Goal: Task Accomplishment & Management: Use online tool/utility

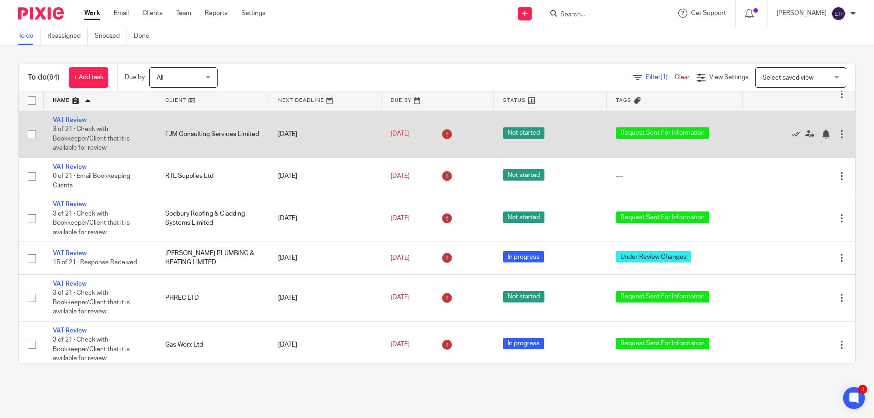
scroll to position [1914, 0]
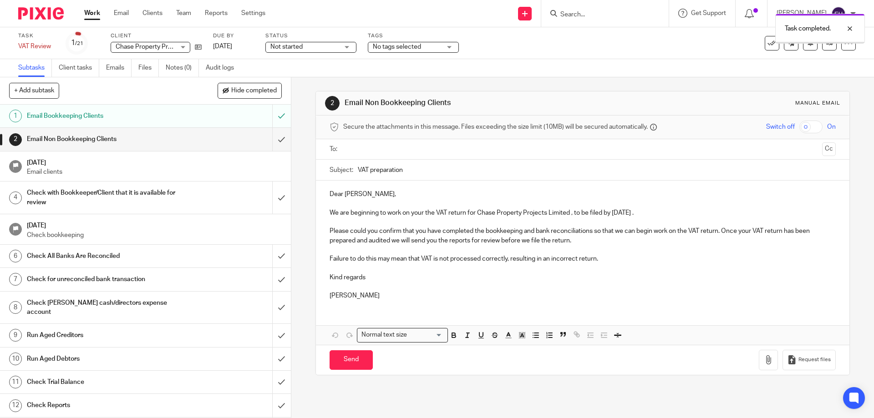
drag, startPoint x: 0, startPoint y: 0, endPoint x: 384, endPoint y: 156, distance: 414.8
click at [386, 154] on input "text" at bounding box center [583, 149] width 472 height 10
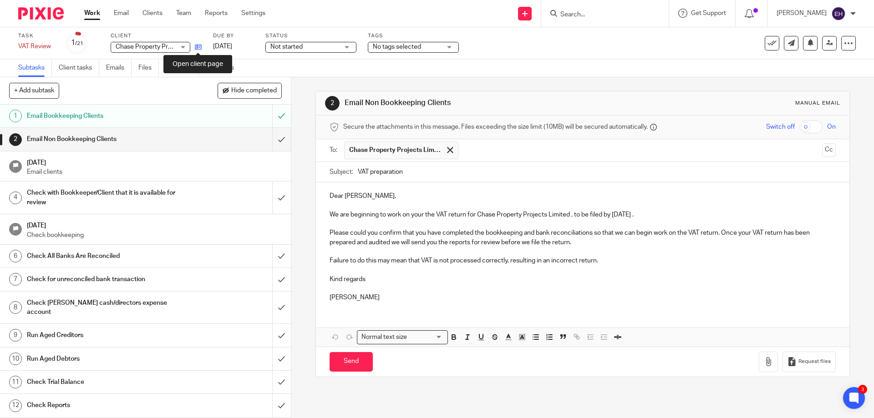
click at [199, 46] on icon at bounding box center [198, 47] width 7 height 7
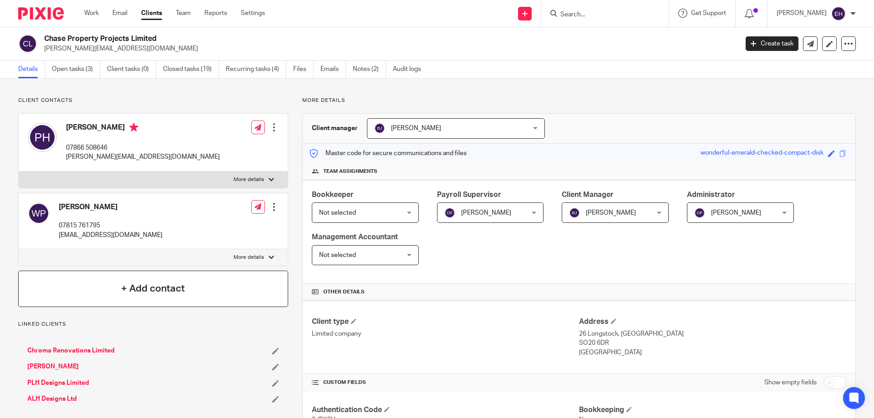
click at [145, 290] on h4 "+ Add contact" at bounding box center [153, 289] width 64 height 14
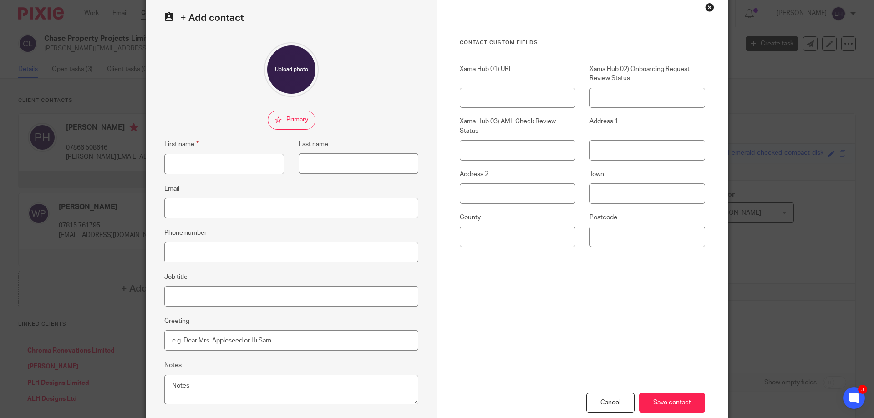
scroll to position [96, 0]
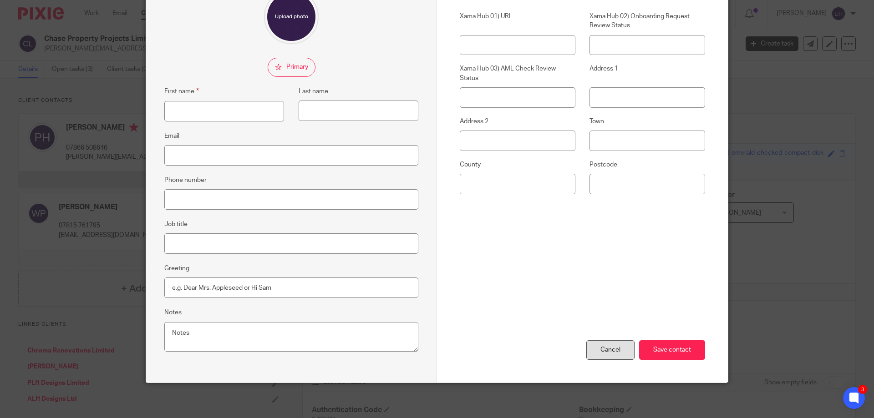
click at [602, 347] on div "Cancel" at bounding box center [610, 351] width 48 height 20
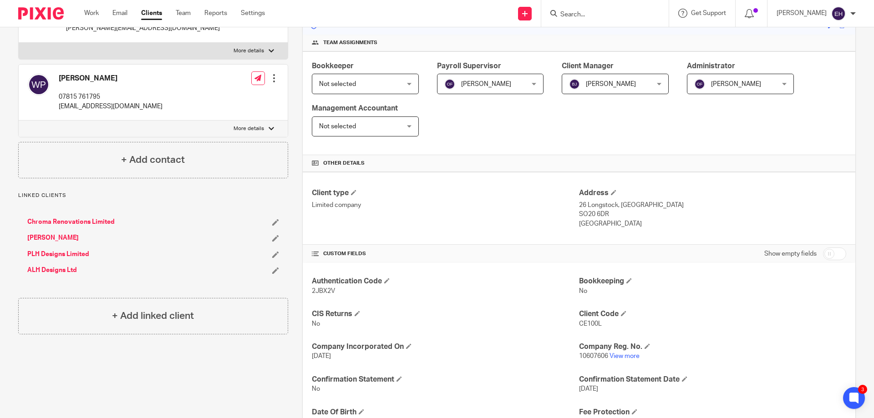
scroll to position [137, 0]
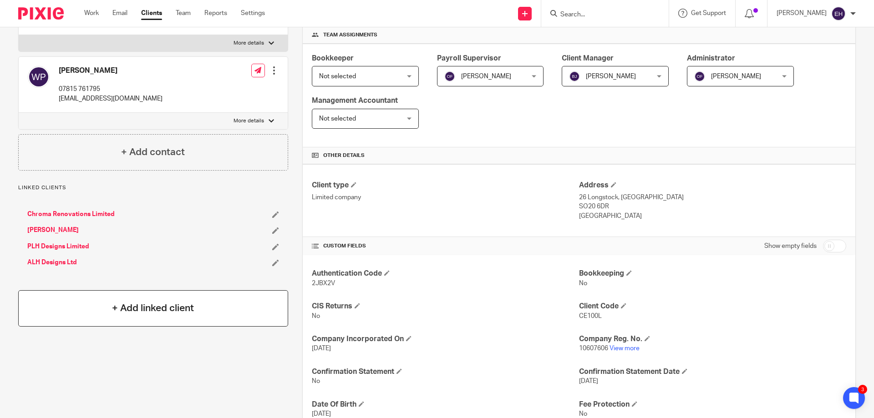
click at [179, 316] on div "+ Add linked client" at bounding box center [153, 309] width 270 height 36
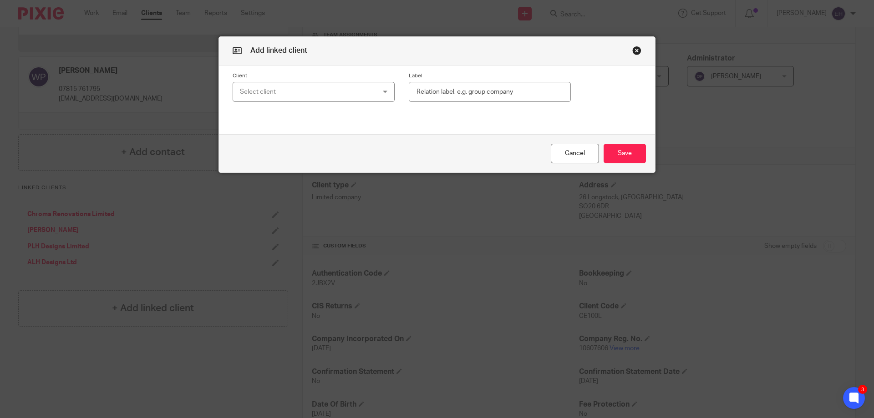
drag, startPoint x: 264, startPoint y: 83, endPoint x: 265, endPoint y: 88, distance: 5.3
click at [264, 85] on div "Select client" at bounding box center [301, 91] width 123 height 19
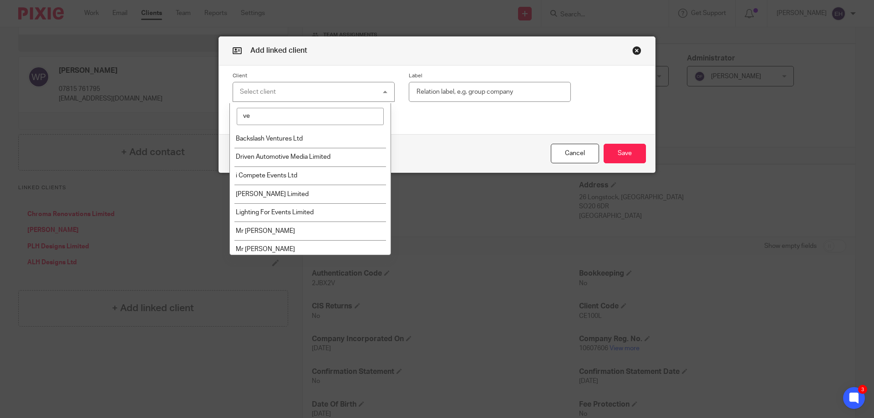
type input "v"
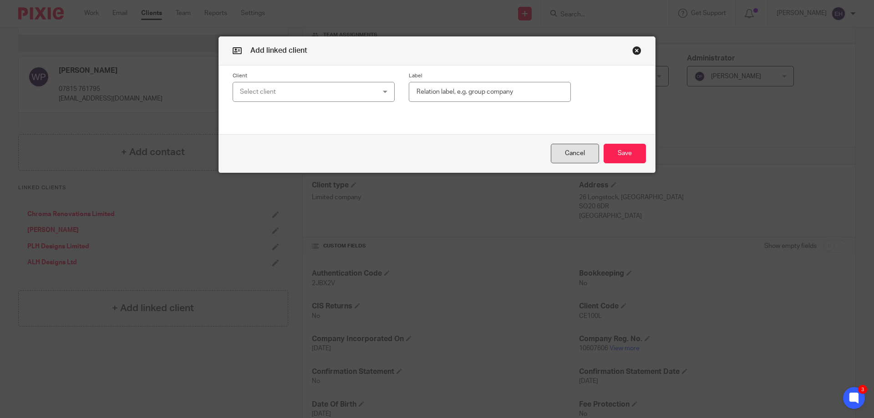
click at [571, 149] on button "Cancel" at bounding box center [575, 154] width 48 height 20
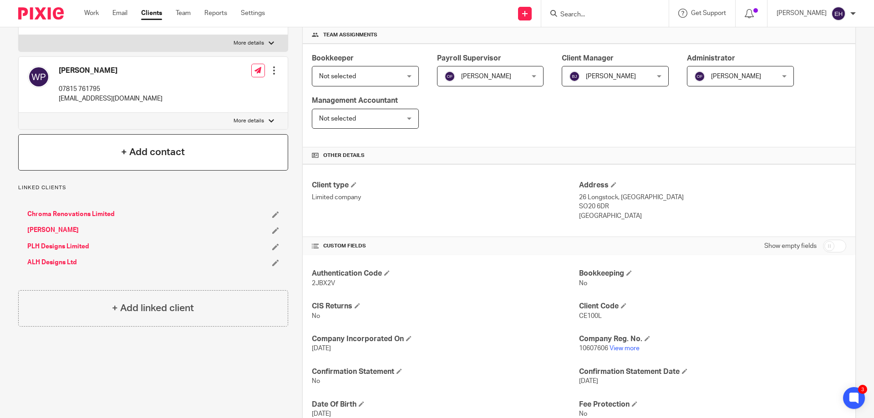
click at [146, 152] on h4 "+ Add contact" at bounding box center [153, 152] width 64 height 14
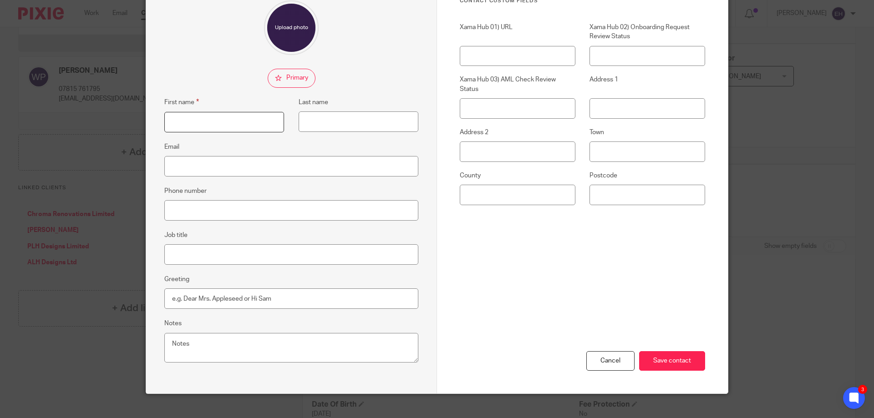
click at [184, 116] on input "First name" at bounding box center [224, 122] width 120 height 20
type input "Venetia"
type input "H"
type input "Wheway"
click at [245, 159] on input "Email" at bounding box center [291, 166] width 254 height 20
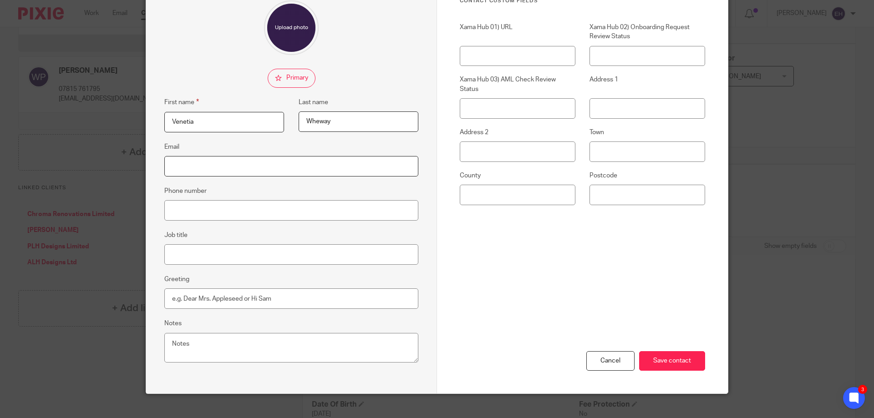
paste input "[EMAIL_ADDRESS][DOMAIN_NAME]"
type input "[EMAIL_ADDRESS][DOMAIN_NAME]"
click at [686, 364] on input "Save contact" at bounding box center [672, 362] width 66 height 20
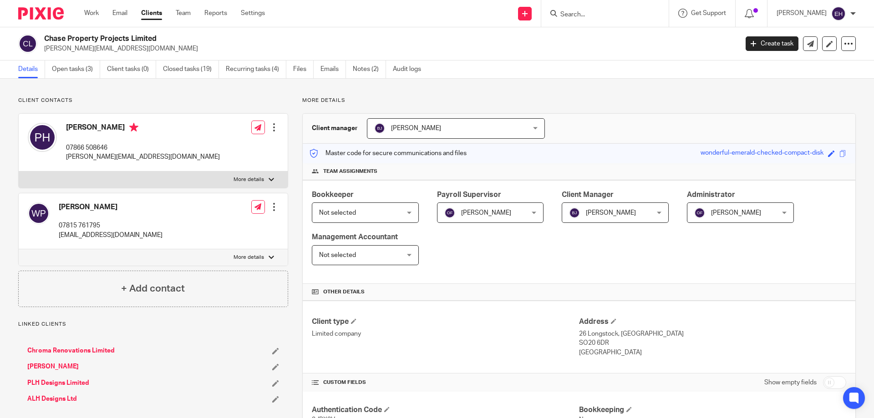
click at [597, 11] on input "Search" at bounding box center [601, 15] width 82 height 8
click at [580, 15] on input "Search" at bounding box center [601, 15] width 82 height 8
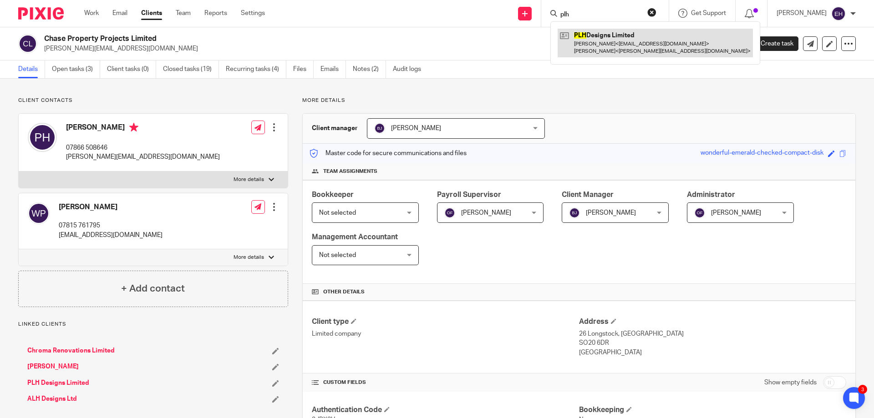
type input "plh"
click at [583, 43] on link at bounding box center [655, 43] width 195 height 28
click at [602, 50] on link at bounding box center [655, 43] width 195 height 28
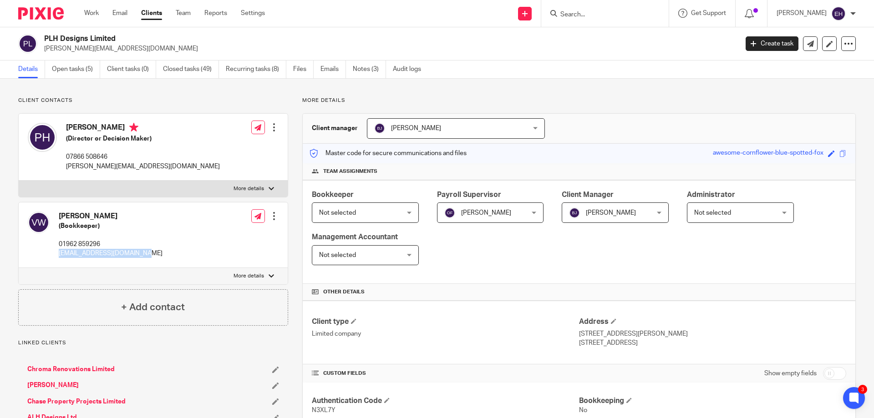
drag, startPoint x: 56, startPoint y: 254, endPoint x: 132, endPoint y: 253, distance: 76.0
click at [132, 253] on div "Venetia Wheway (Bookkeeper) 01962 859296 winchester@ripples.ltd.uk" at bounding box center [95, 235] width 135 height 56
copy p "[EMAIL_ADDRESS][DOMAIN_NAME]"
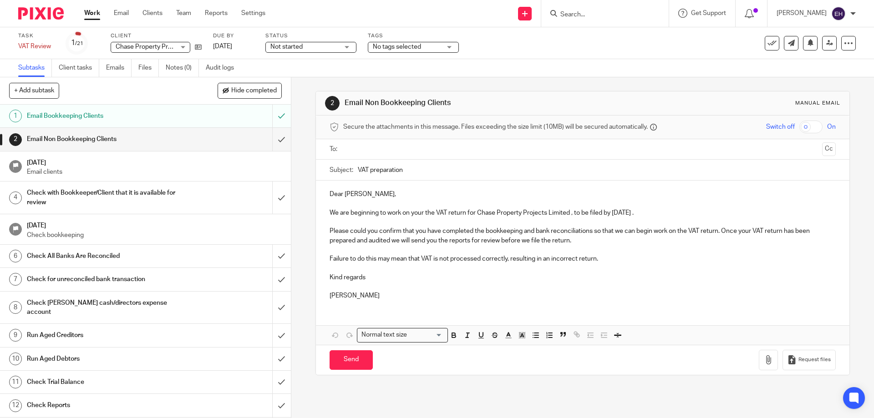
click at [374, 153] on input "text" at bounding box center [583, 149] width 472 height 10
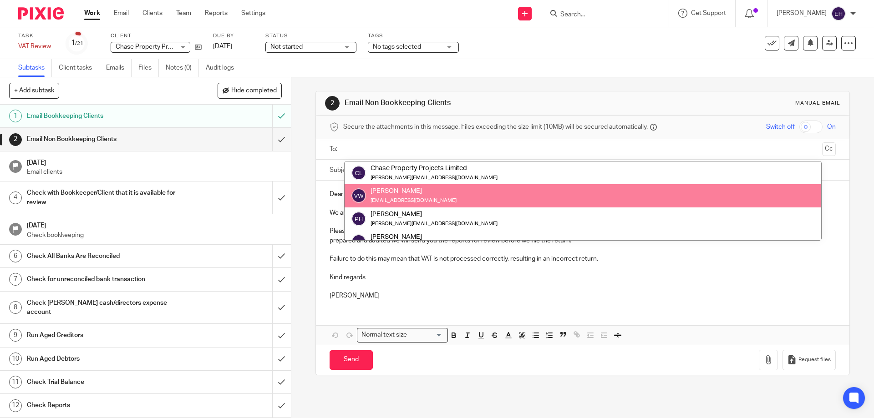
drag, startPoint x: 382, startPoint y: 191, endPoint x: 366, endPoint y: 199, distance: 18.3
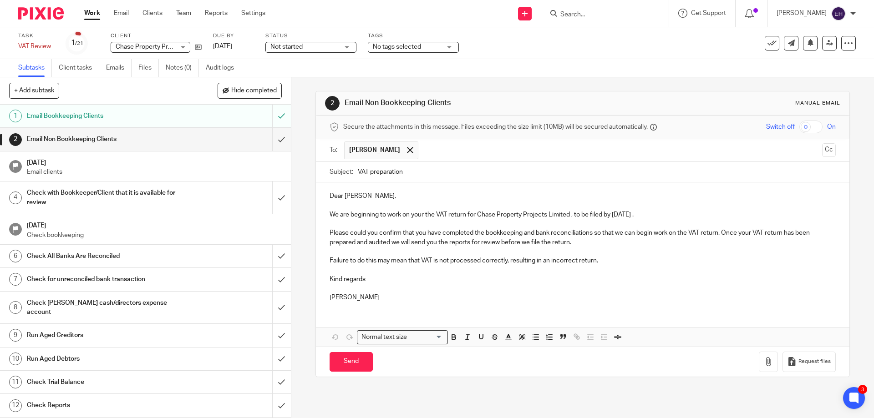
click at [344, 195] on p "Dear [PERSON_NAME]," at bounding box center [583, 196] width 506 height 9
click at [357, 198] on p "Dear [PERSON_NAME]," at bounding box center [583, 196] width 506 height 9
click at [337, 371] on input "Send" at bounding box center [351, 362] width 43 height 20
type input "Sent"
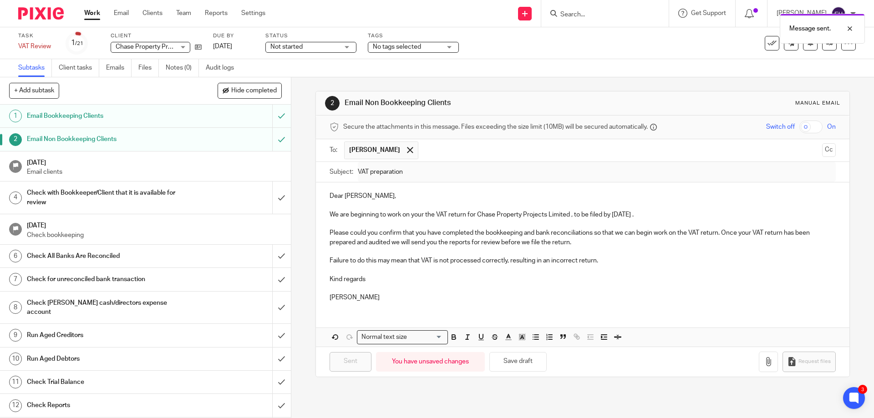
click at [461, 41] on div "Message sent." at bounding box center [651, 26] width 428 height 35
click at [429, 46] on span "No tags selected" at bounding box center [407, 47] width 68 height 10
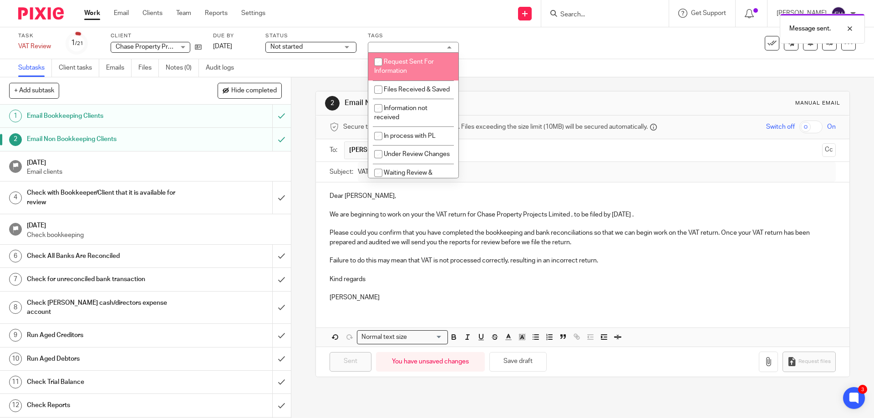
click at [425, 58] on li "Request Sent For Information" at bounding box center [413, 67] width 90 height 28
checkbox input "true"
click at [506, 57] on div "Task VAT Review Save VAT Review 1 /21 Client Chase Property Projects Limited Ch…" at bounding box center [437, 43] width 874 height 32
